Goal: Transaction & Acquisition: Purchase product/service

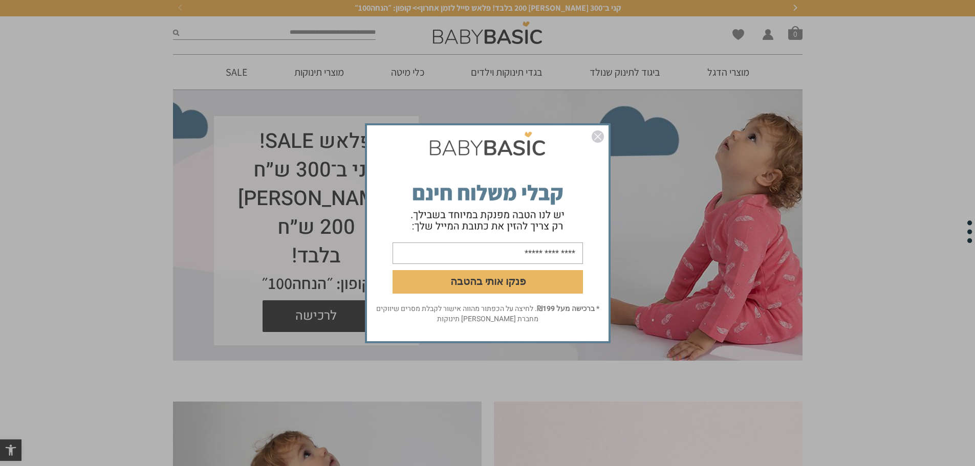
click at [598, 140] on img "סגור" at bounding box center [598, 137] width 12 height 12
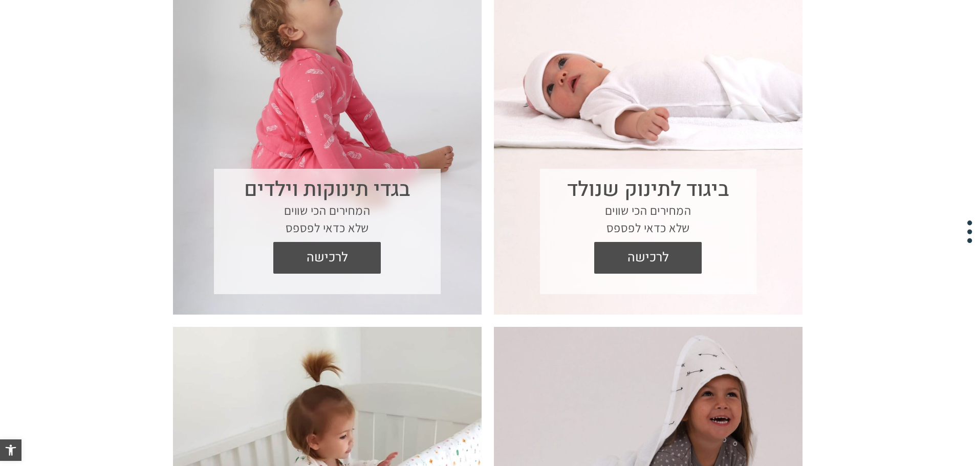
scroll to position [580, 0]
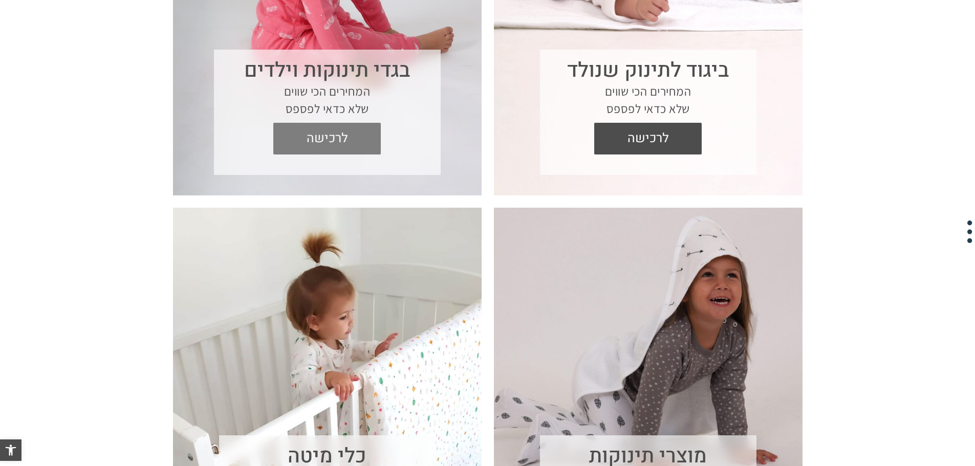
click at [327, 138] on span "לרכישה" at bounding box center [327, 139] width 92 height 32
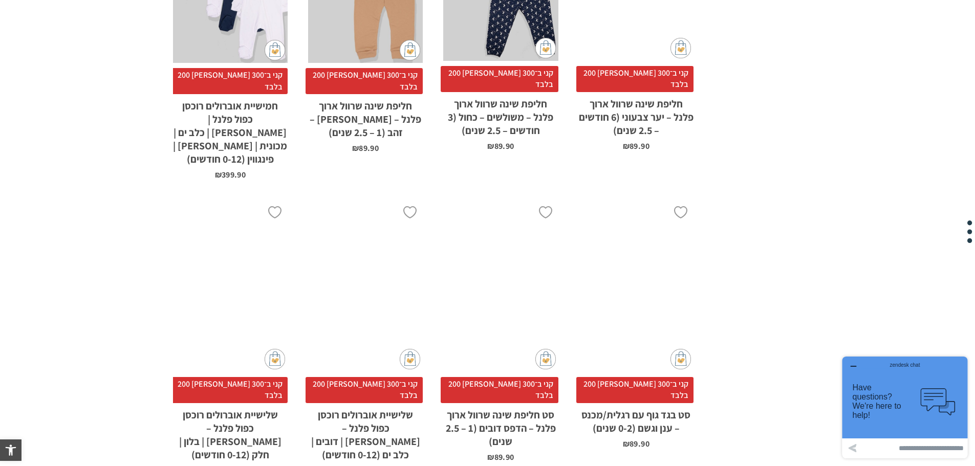
scroll to position [3277, 0]
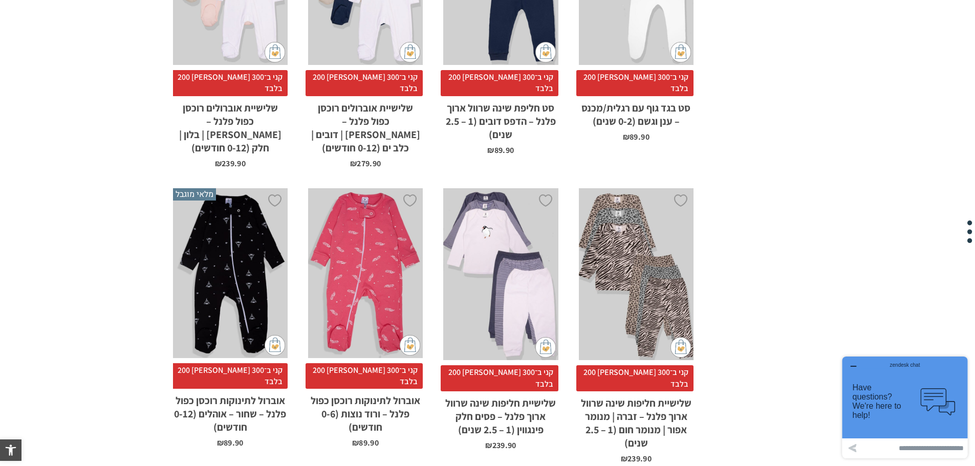
drag, startPoint x: 482, startPoint y: 291, endPoint x: 483, endPoint y: 281, distance: 9.8
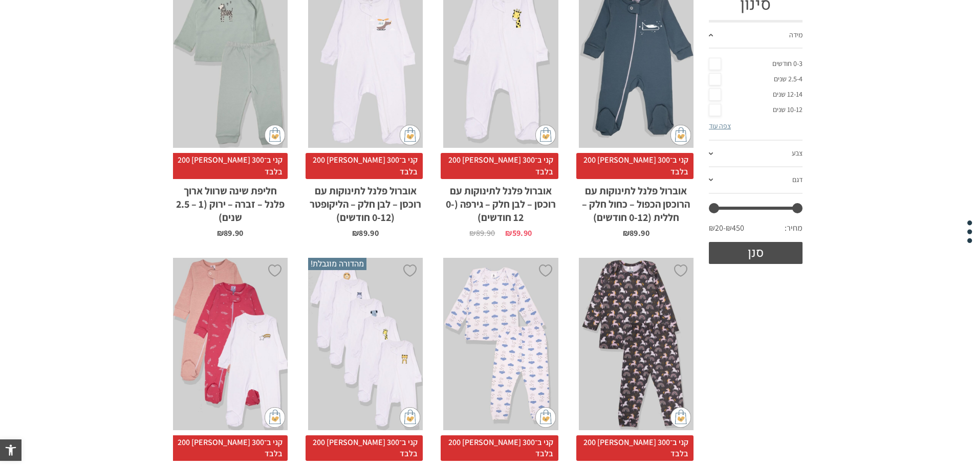
scroll to position [256, 0]
